Goal: Task Accomplishment & Management: Manage account settings

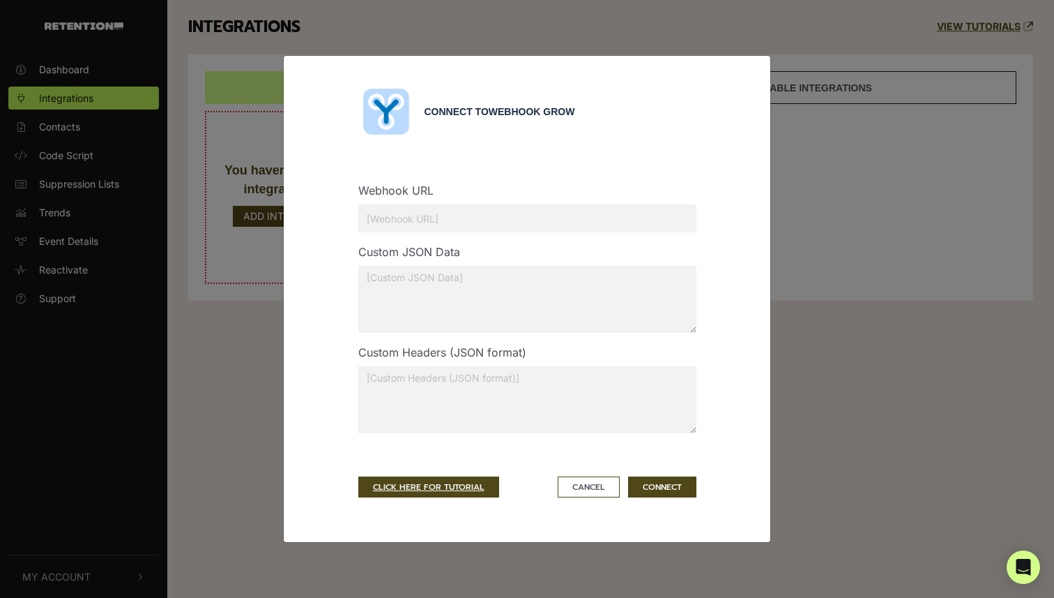
click at [462, 220] on input "text" at bounding box center [527, 218] width 338 height 28
paste input "[URL][DOMAIN_NAME]"
type input "[URL][DOMAIN_NAME]"
click at [485, 387] on textarea at bounding box center [527, 399] width 338 height 67
paste textarea "'x-api-key: 6CD85858-E6C2-4242-8081-CB8CCFC8FE2A'"
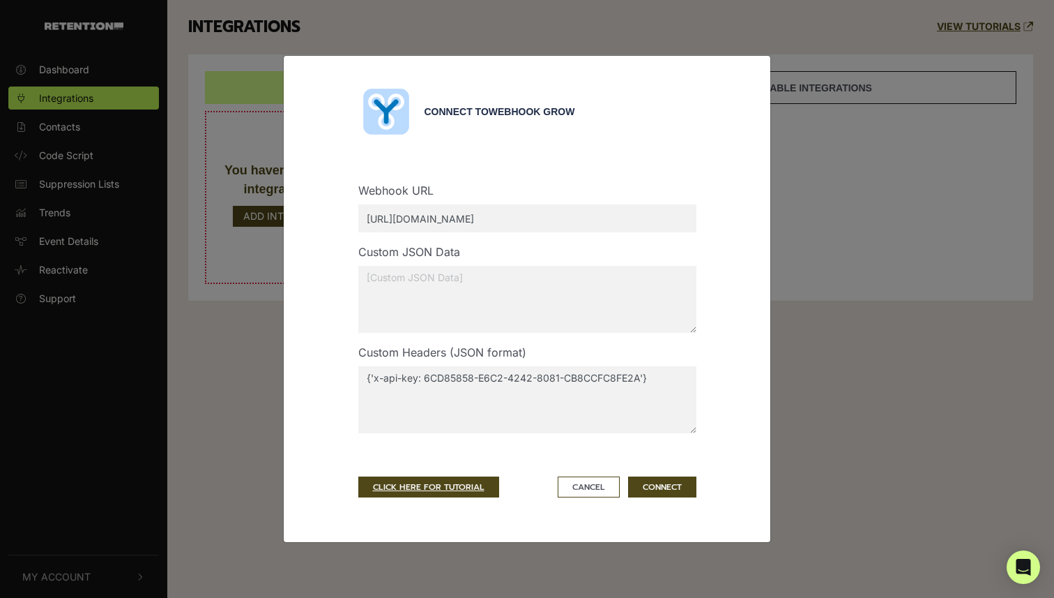
drag, startPoint x: 424, startPoint y: 379, endPoint x: 637, endPoint y: 375, distance: 212.7
click at [637, 375] on textarea "{'x-api-key: 6CD85858-E6C2-4242-8081-CB8CCFC8FE2A'}" at bounding box center [527, 399] width 338 height 67
paste textarea "118B006F-BC95-4434-8A90-817AED9CB277"
drag, startPoint x: 418, startPoint y: 376, endPoint x: 439, endPoint y: 395, distance: 28.1
click at [419, 377] on textarea "{'x-api-key: "118B006F-BC95-4434-8A90-817AED9CB277"}" at bounding box center [527, 399] width 338 height 67
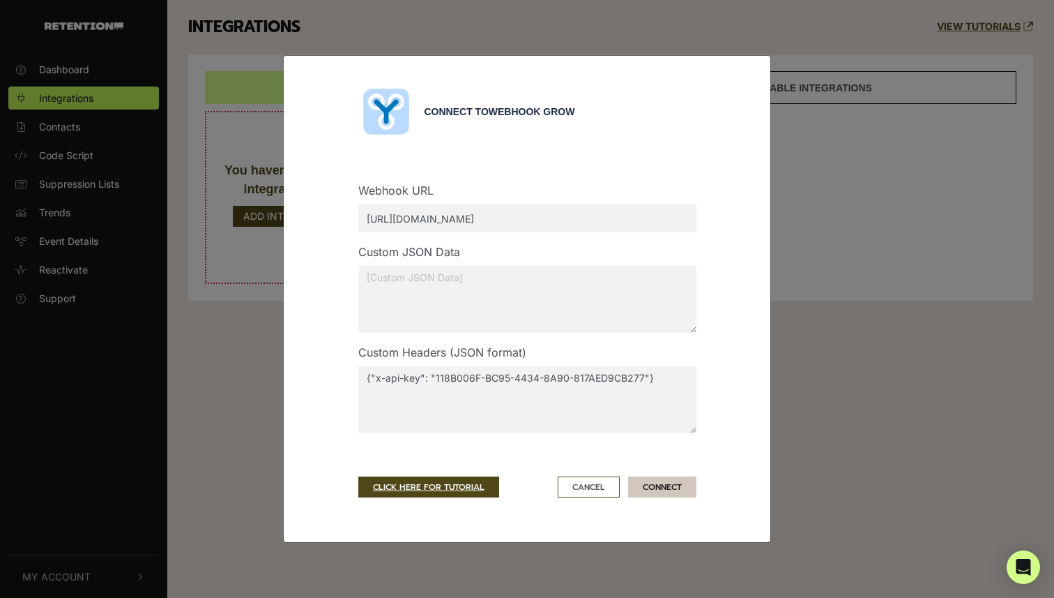
type textarea "{"x-api-key": "118B006F-BC95-4434-8A90-817AED9CB277"}"
click at [661, 487] on button "CONNECT" at bounding box center [662, 486] width 68 height 21
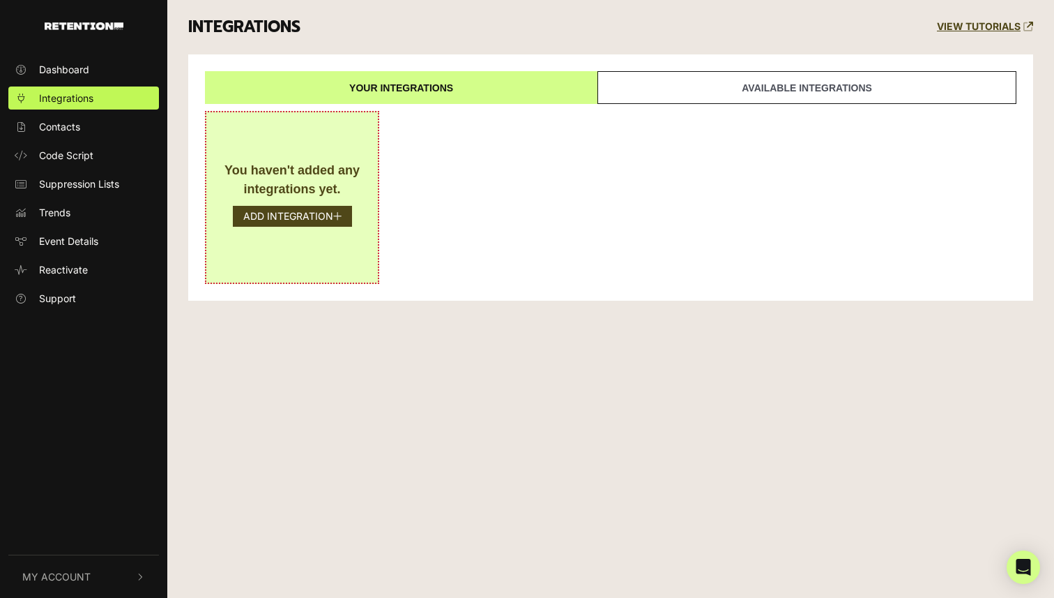
drag, startPoint x: 314, startPoint y: 239, endPoint x: 310, endPoint y: 218, distance: 21.2
click at [314, 239] on div "You haven't added any integrations yet. ADD INTEGRATION" at bounding box center [292, 197] width 174 height 173
click at [310, 216] on button "ADD INTEGRATION" at bounding box center [292, 216] width 119 height 21
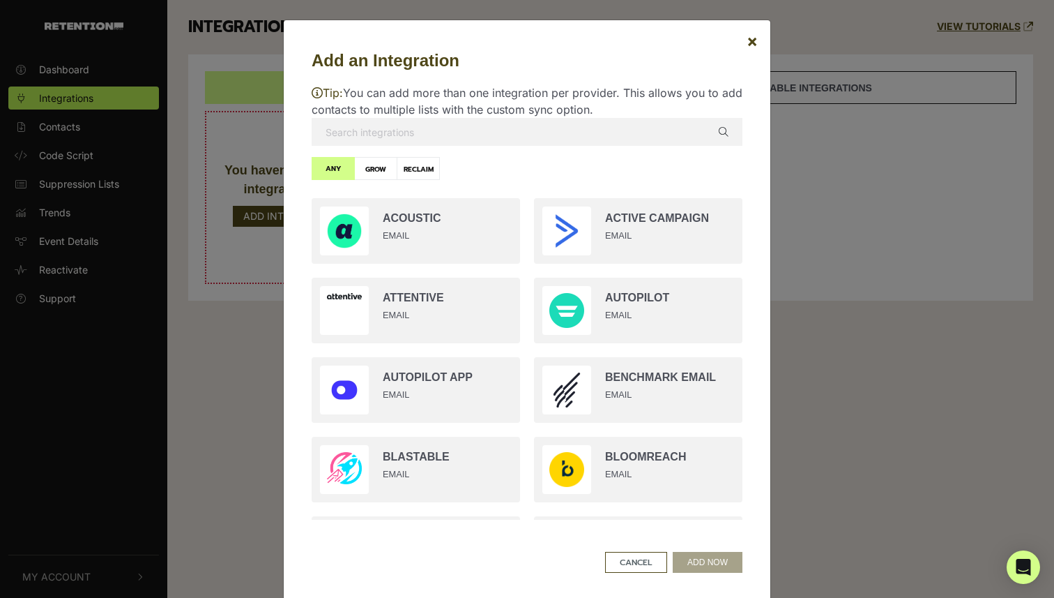
click at [536, 132] on input "text" at bounding box center [527, 132] width 431 height 28
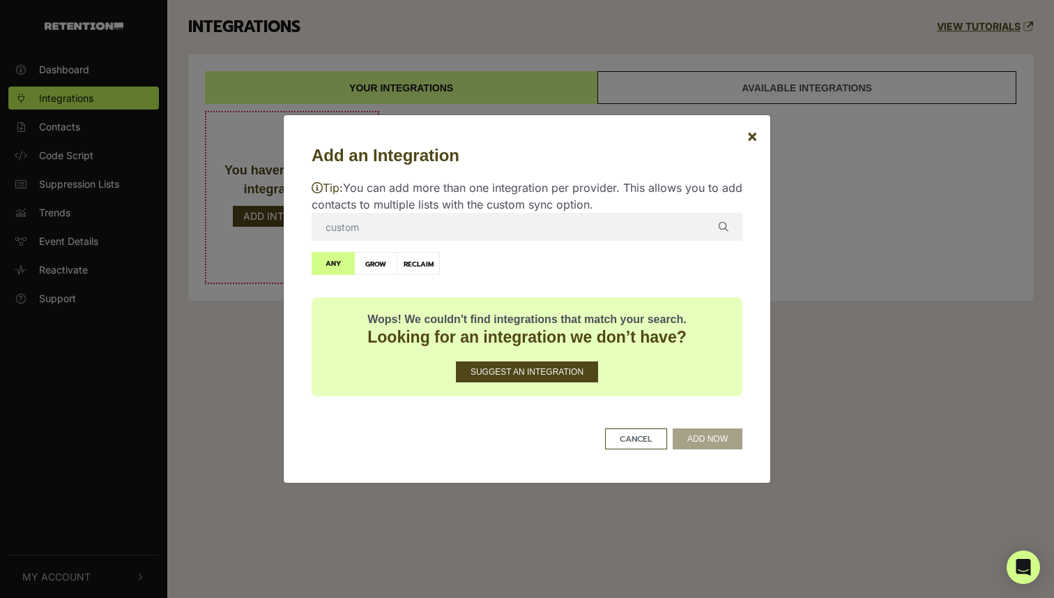
type input "g"
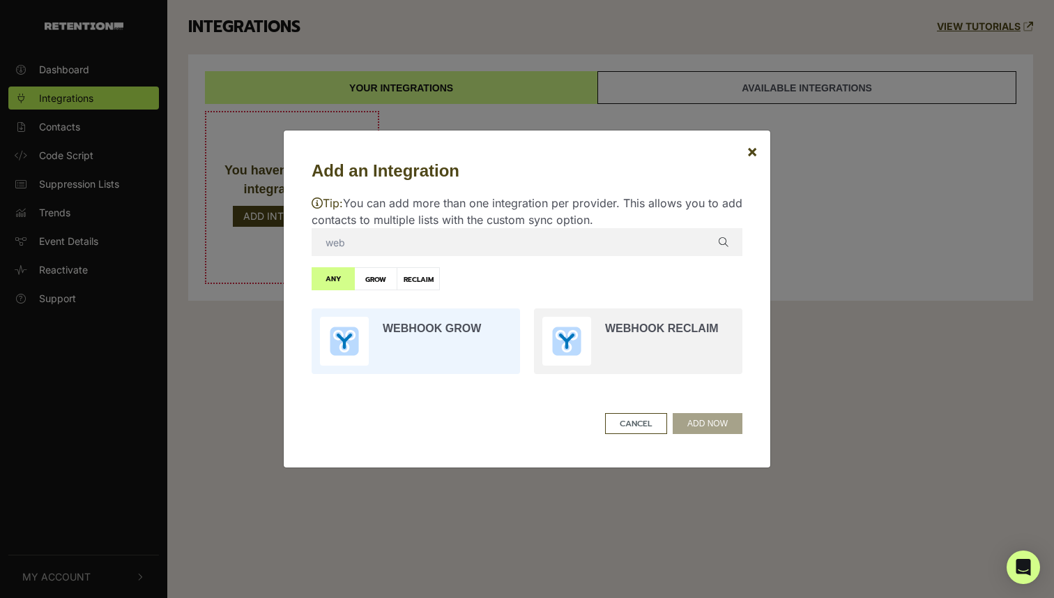
type input "web"
click at [450, 324] on input "radio" at bounding box center [416, 340] width 222 height 79
radio input "true"
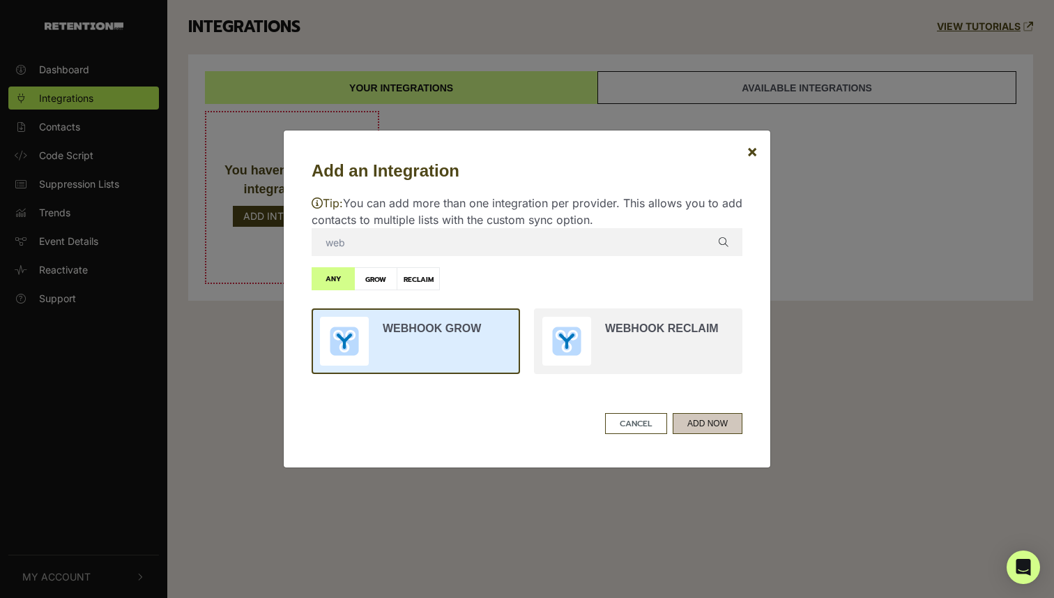
click at [713, 420] on button "ADD NOW" at bounding box center [708, 423] width 70 height 21
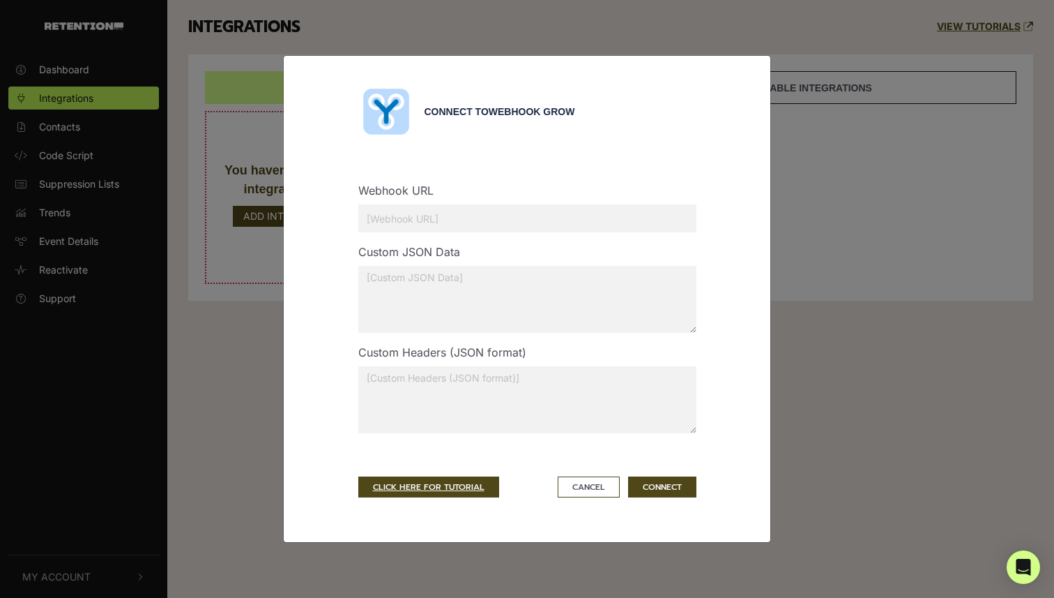
click at [572, 410] on textarea at bounding box center [527, 399] width 338 height 67
click at [431, 390] on textarea at bounding box center [527, 399] width 338 height 67
paste textarea "{"x-api-key": "118B006F-BC95-4434-8A90-817AED9CB277"}"
type textarea "{"x-api-key": "118B006F-BC95-4434-8A90-817AED9CB277"}"
click at [424, 204] on input "text" at bounding box center [527, 218] width 338 height 28
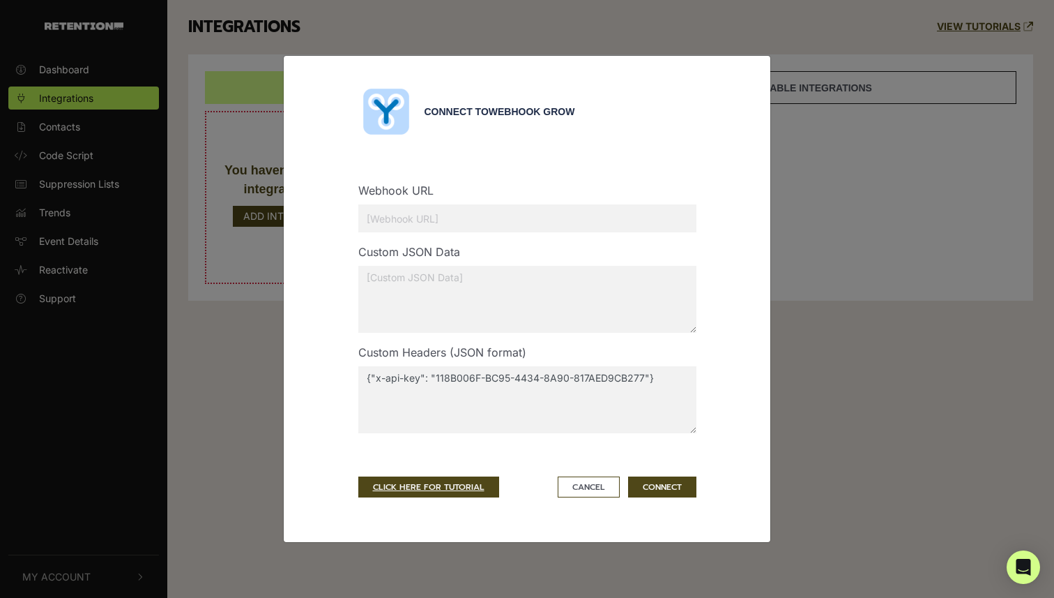
paste input "https://api.thedailyupside.com/subscriber"
type input "https://api.thedailyupside.com/subscriber"
click at [671, 485] on button "CONNECT" at bounding box center [662, 486] width 68 height 21
click at [667, 486] on button "CONNECT" at bounding box center [662, 486] width 68 height 21
click at [95, 261] on div "Connect to Webhook Grow Webhook URL https://api.thedailyupside.com/subscriber C…" at bounding box center [527, 299] width 1054 height 598
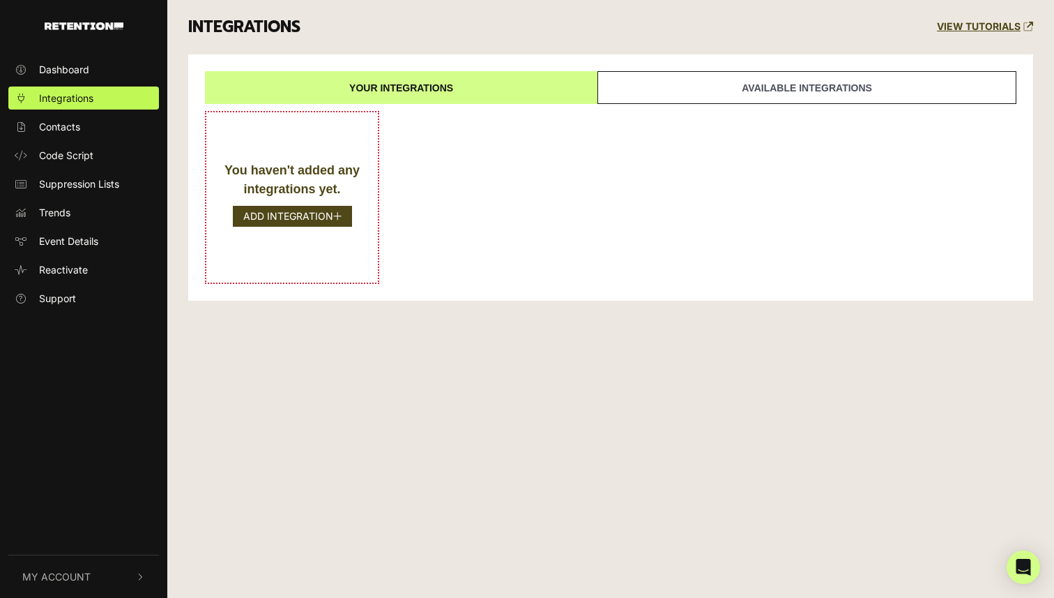
click at [98, 572] on button "My Account" at bounding box center [83, 576] width 151 height 43
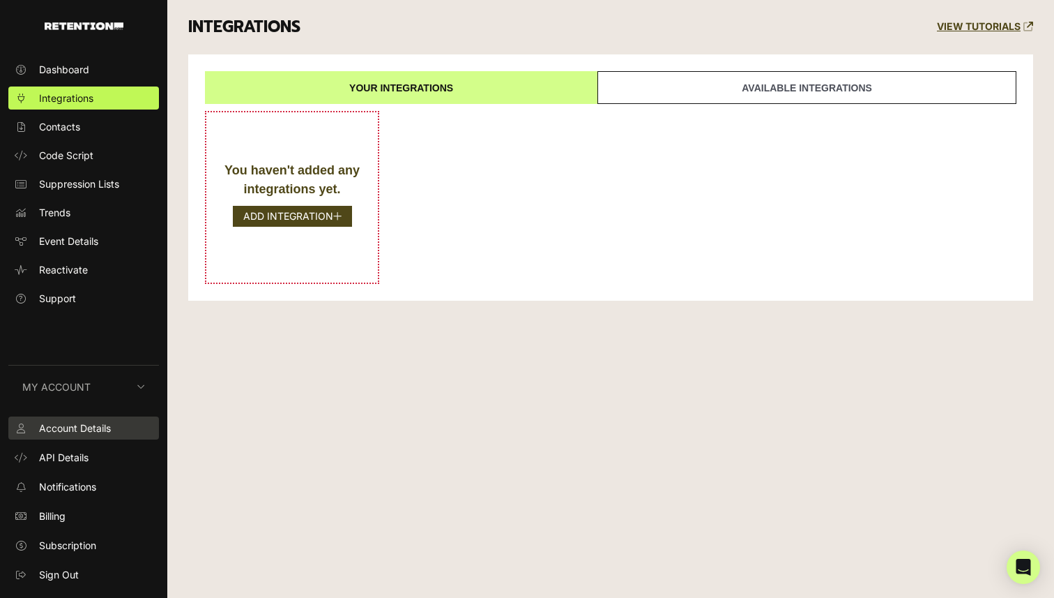
click at [86, 427] on span "Account Details" at bounding box center [75, 427] width 72 height 15
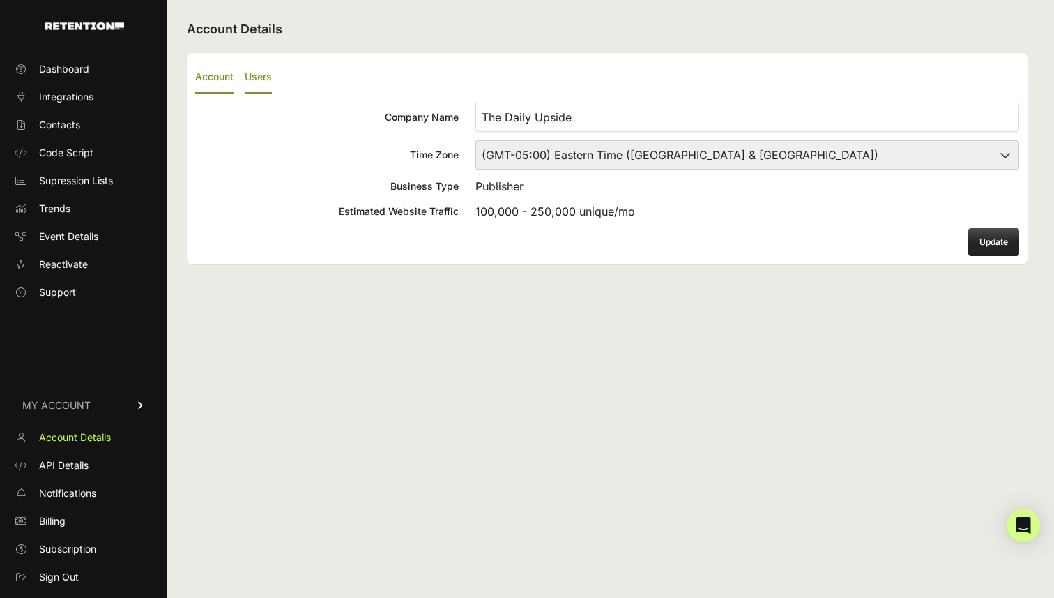
click at [261, 71] on label "Users" at bounding box center [258, 77] width 27 height 33
click at [0, 0] on input "Users" at bounding box center [0, 0] width 0 height 0
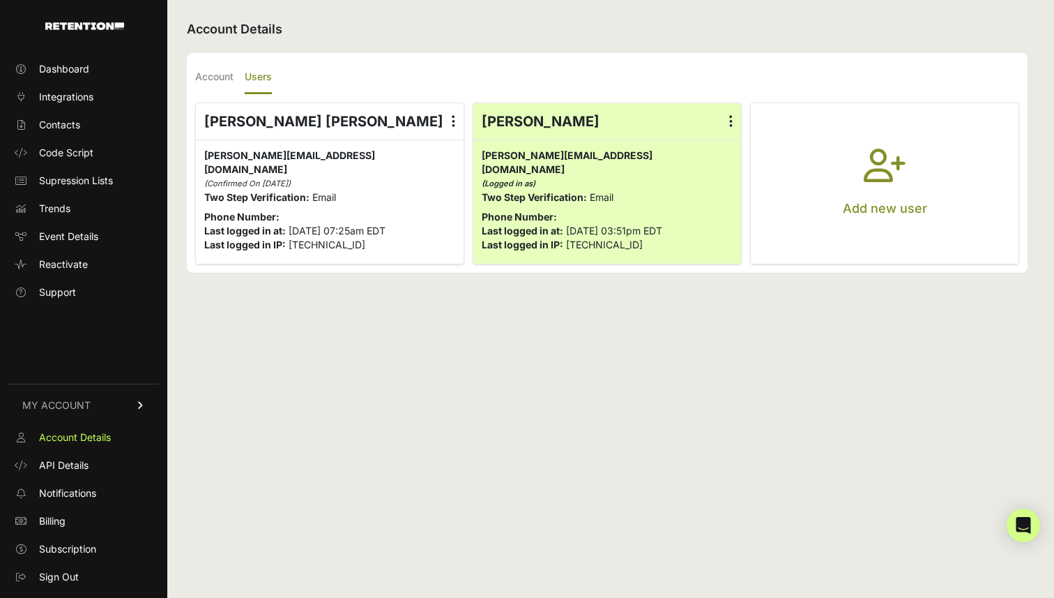
click at [734, 114] on label at bounding box center [731, 121] width 20 height 36
click at [0, 0] on input "radio" at bounding box center [0, 0] width 0 height 0
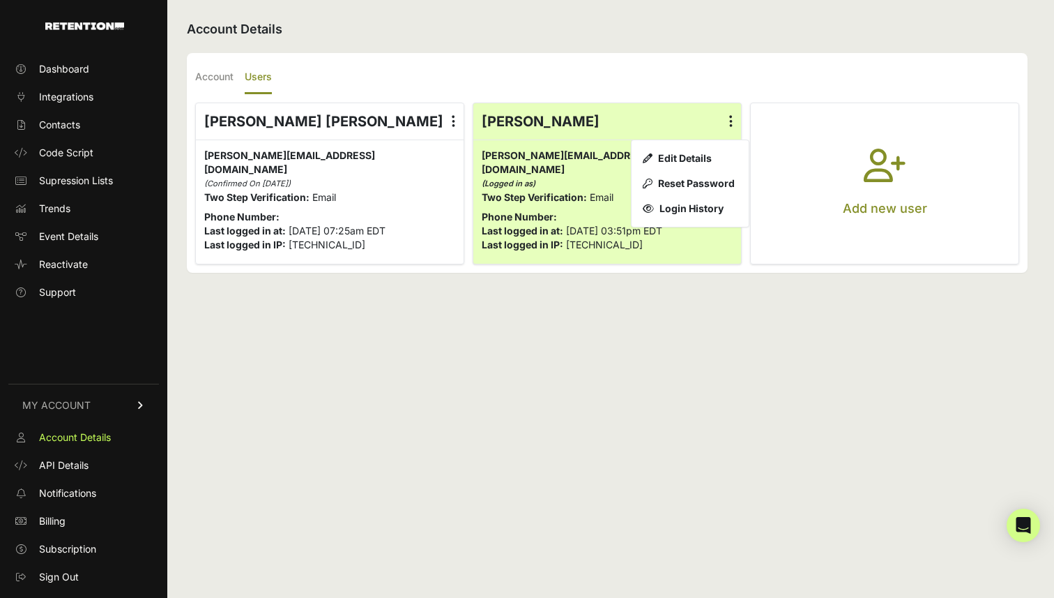
click at [661, 273] on div "Account Details Account Users Company Name The Daily Upside Time Zone (GMT-10:0…" at bounding box center [607, 299] width 880 height 598
click at [586, 299] on div "Account Details Account Users Company Name The Daily Upside Time Zone (GMT-10:0…" at bounding box center [607, 299] width 880 height 598
click at [280, 347] on div "Account Details Account Users Company Name The Daily Upside Time Zone (GMT-10:0…" at bounding box center [607, 299] width 880 height 598
click at [75, 191] on link "Supression Lists" at bounding box center [83, 180] width 151 height 22
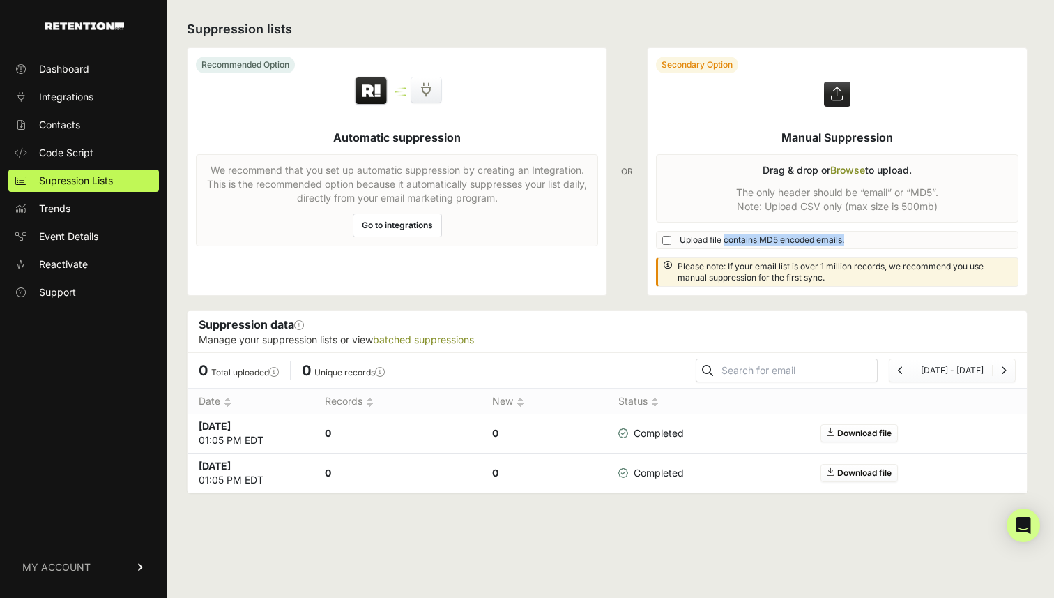
drag, startPoint x: 892, startPoint y: 237, endPoint x: 727, endPoint y: 236, distance: 165.2
click at [727, 236] on label "Upload file contains MD5 encoded emails." at bounding box center [837, 239] width 350 height 11
click at [727, 236] on span "Upload file contains MD5 encoded emails." at bounding box center [762, 239] width 165 height 11
click at [671, 236] on input "Upload file contains MD5 encoded emails." at bounding box center [666, 240] width 9 height 9
checkbox input "true"
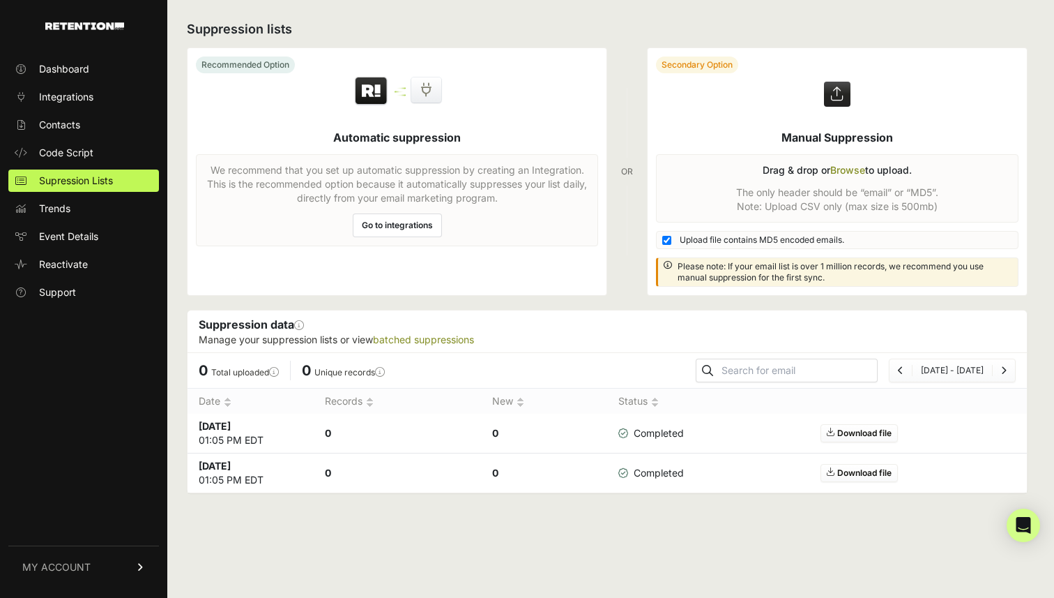
drag, startPoint x: 859, startPoint y: 280, endPoint x: 684, endPoint y: 259, distance: 176.2
click at [684, 259] on label at bounding box center [837, 171] width 379 height 247
click at [0, 0] on input "file" at bounding box center [0, 0] width 0 height 0
drag, startPoint x: 706, startPoint y: 532, endPoint x: 695, endPoint y: 533, distance: 10.6
click at [705, 532] on div "Suppression lists Recommended Option Automatic suppression We recommend that yo…" at bounding box center [607, 299] width 880 height 598
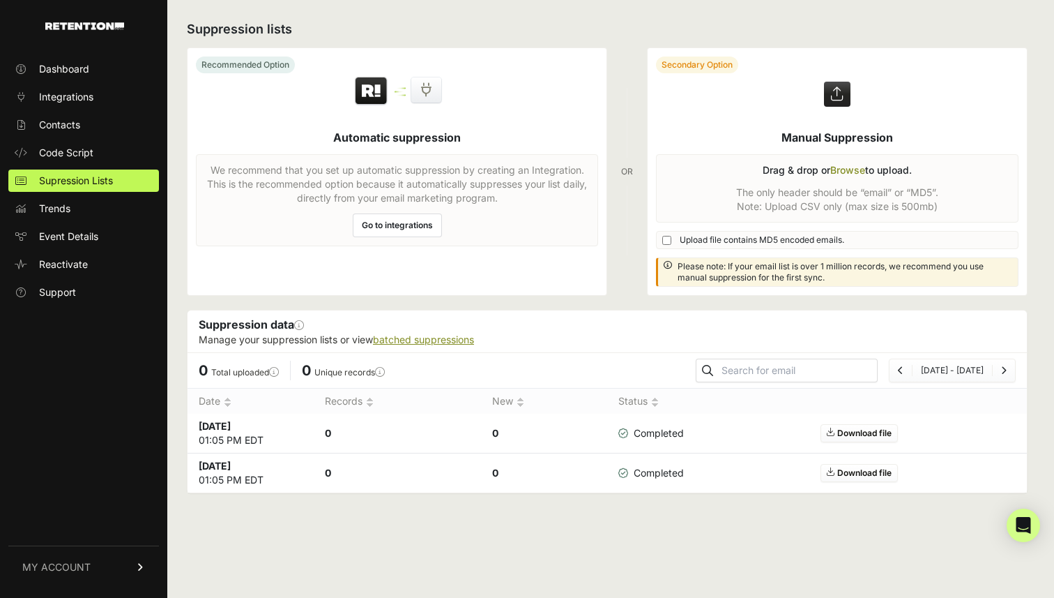
click at [441, 336] on link "batched suppressions" at bounding box center [423, 339] width 101 height 12
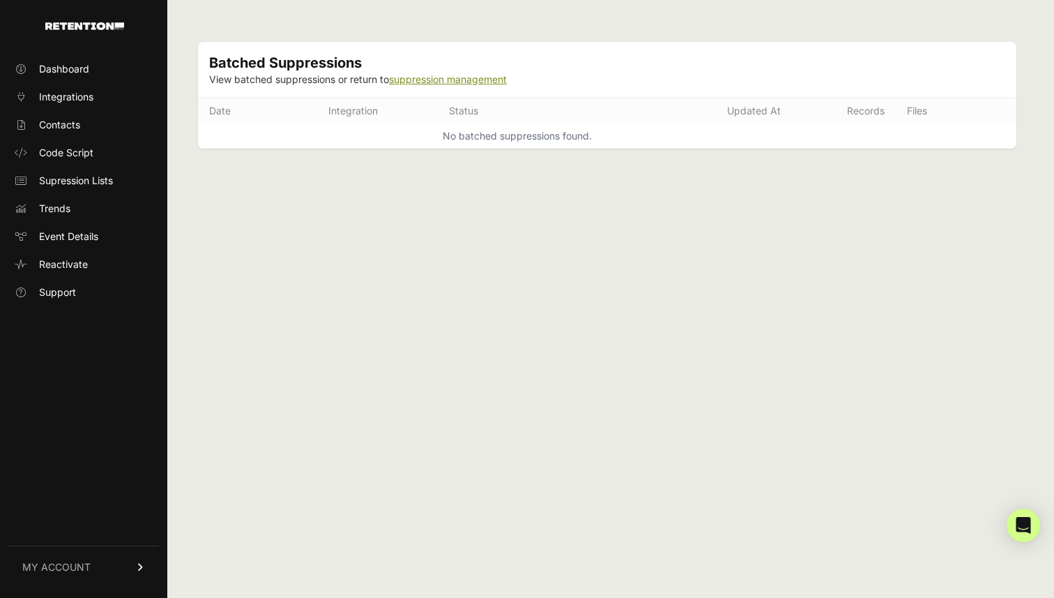
click at [410, 78] on link "suppression management" at bounding box center [448, 79] width 118 height 12
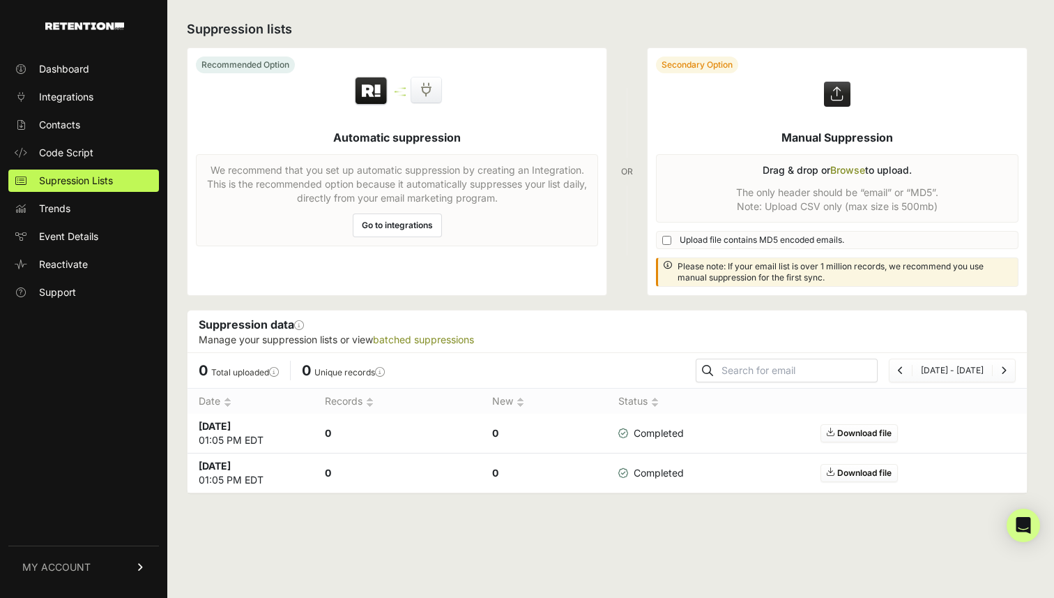
click at [737, 238] on span "Upload file contains MD5 encoded emails." at bounding box center [762, 239] width 165 height 11
click at [671, 238] on input "Upload file contains MD5 encoded emails." at bounding box center [666, 240] width 9 height 9
checkbox input "true"
click at [851, 186] on label at bounding box center [837, 171] width 379 height 247
click at [0, 0] on input "file" at bounding box center [0, 0] width 0 height 0
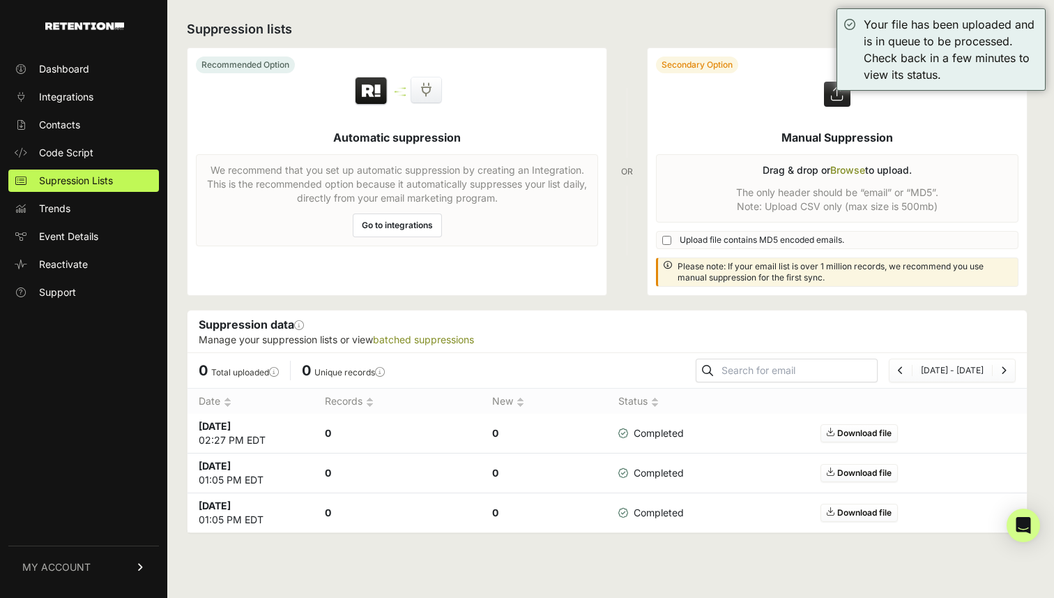
click at [621, 263] on div "Recommended Option Automatic suppression We recommend that you set up automatic…" at bounding box center [607, 171] width 841 height 248
